Goal: Navigation & Orientation: Find specific page/section

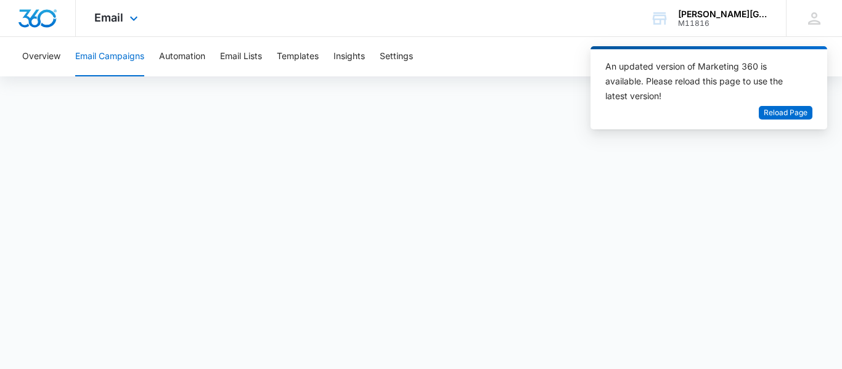
click at [457, 28] on div "Email Apps Reputation Websites Forms CRM Email Social Shop Payments POS Content…" at bounding box center [421, 18] width 842 height 37
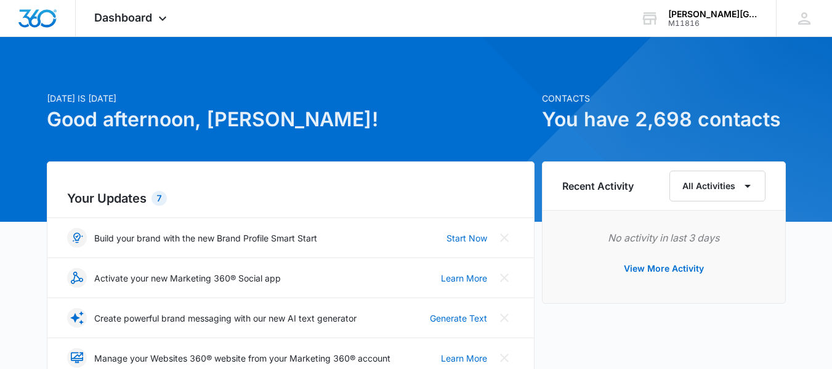
scroll to position [370, 0]
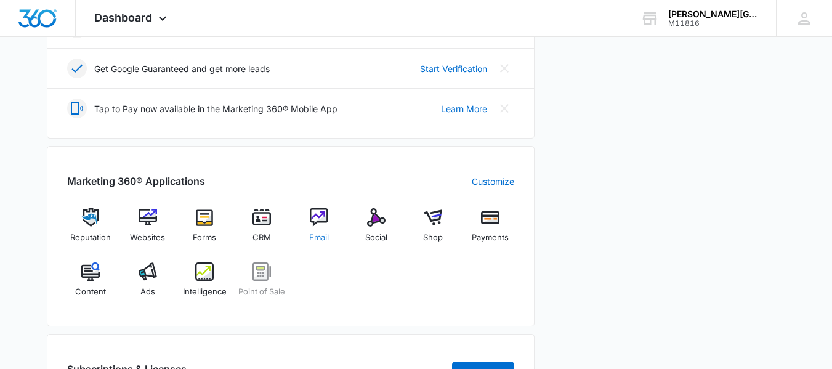
click at [308, 227] on div "Email" at bounding box center [319, 230] width 47 height 44
